Goal: Information Seeking & Learning: Learn about a topic

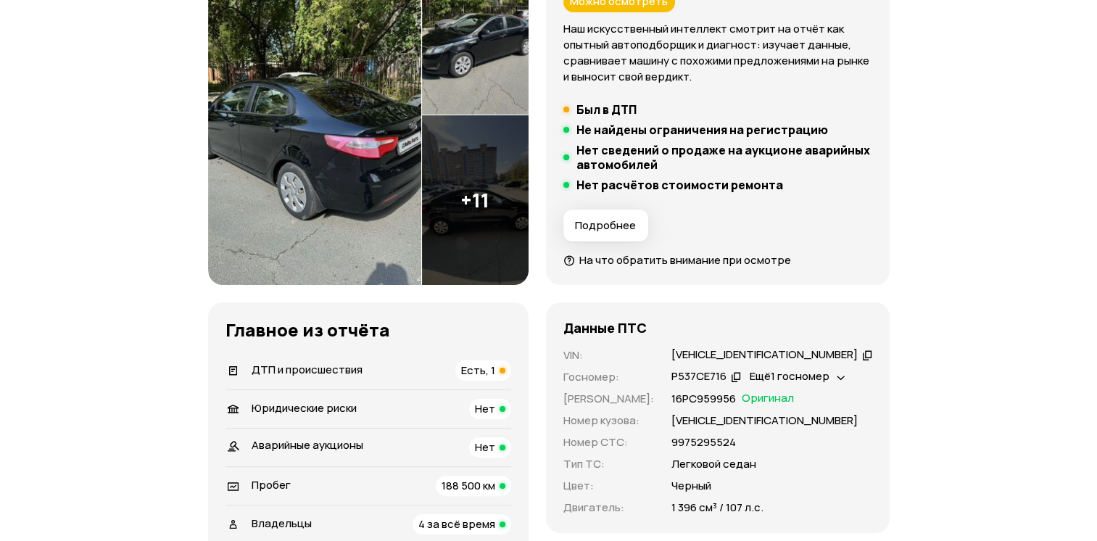
scroll to position [267, 0]
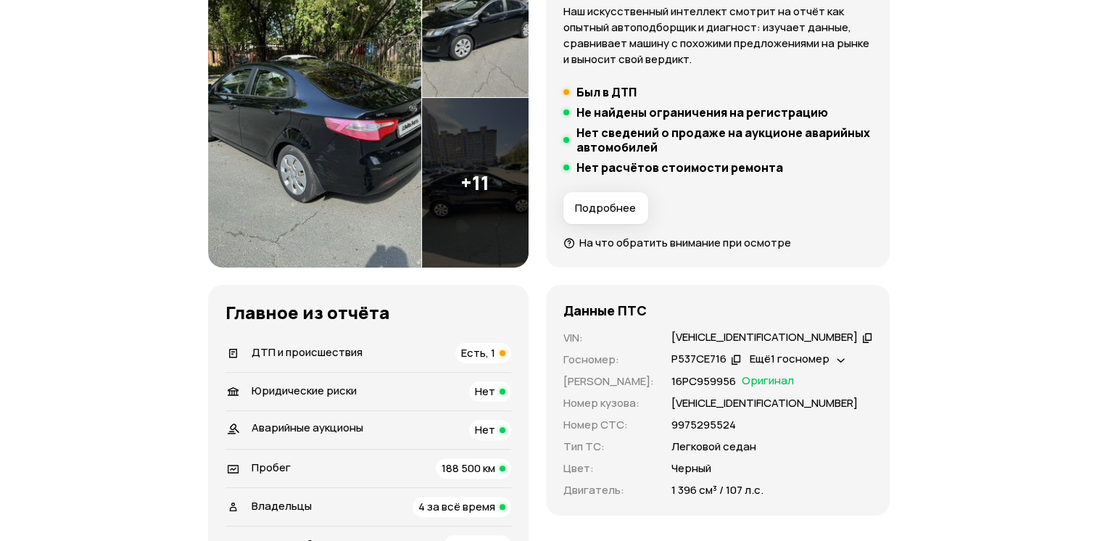
click at [606, 243] on span "На что обратить внимание при осмотре" at bounding box center [686, 242] width 212 height 15
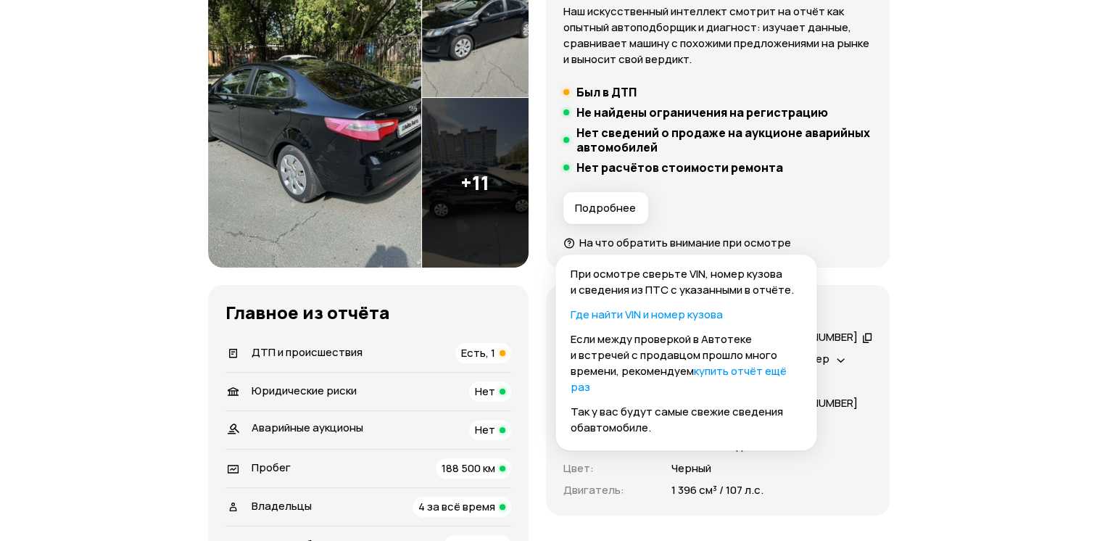
click at [606, 243] on span "На что обратить внимание при осмотре" at bounding box center [686, 242] width 212 height 15
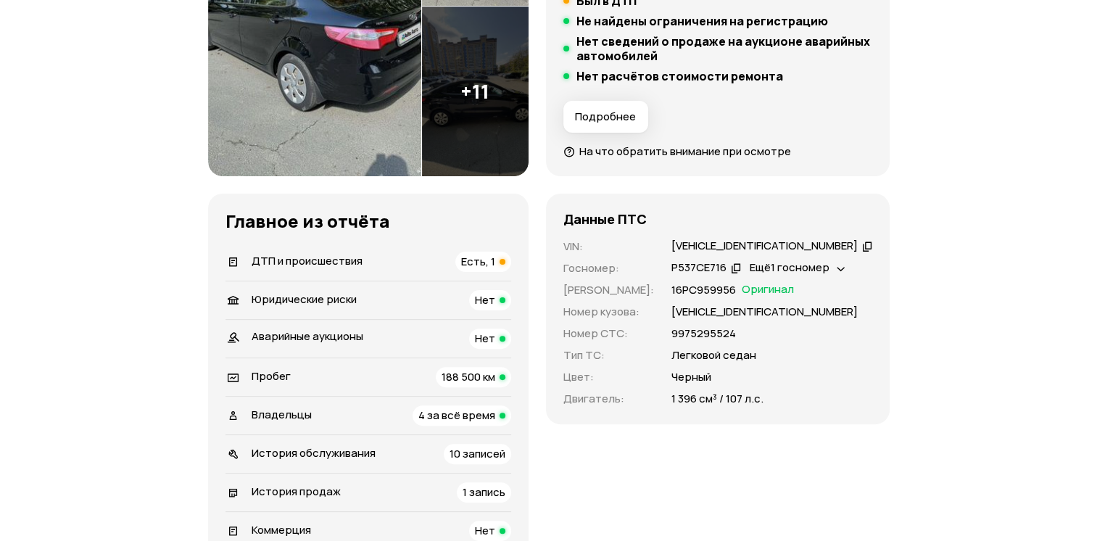
click at [374, 260] on div "ДТП и происшествия Есть, 1" at bounding box center [369, 262] width 286 height 20
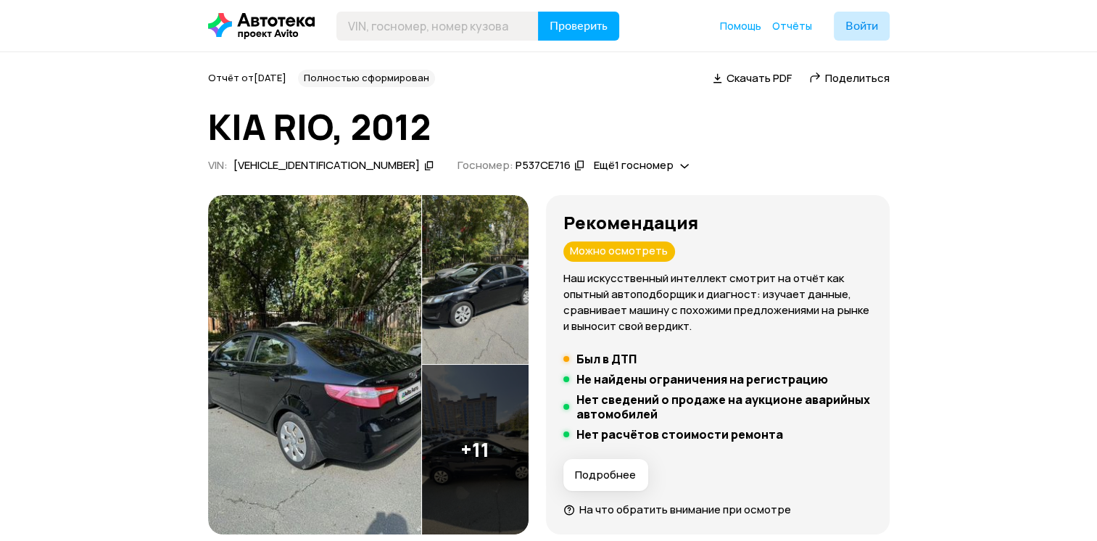
click at [618, 463] on button "Подробнее" at bounding box center [606, 475] width 85 height 32
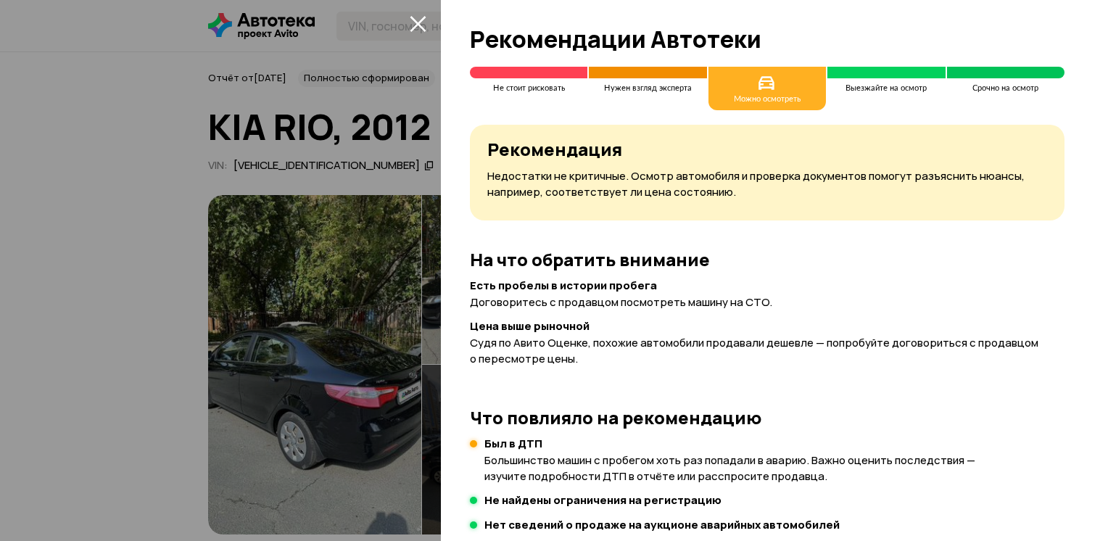
click at [419, 25] on icon "закрыть" at bounding box center [418, 24] width 16 height 16
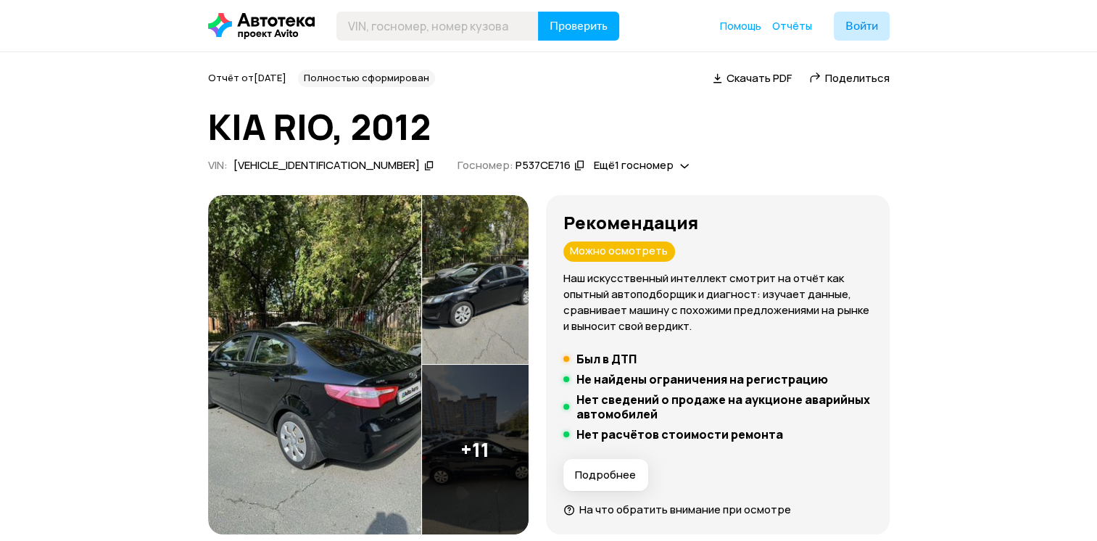
click at [424, 165] on icon at bounding box center [429, 165] width 10 height 15
